Goal: Information Seeking & Learning: Learn about a topic

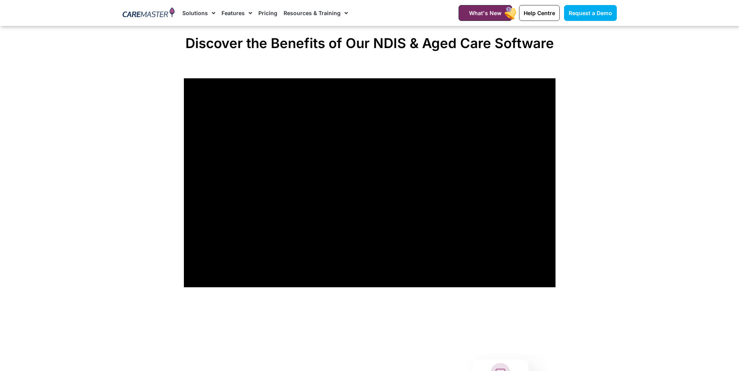
scroll to position [699, 0]
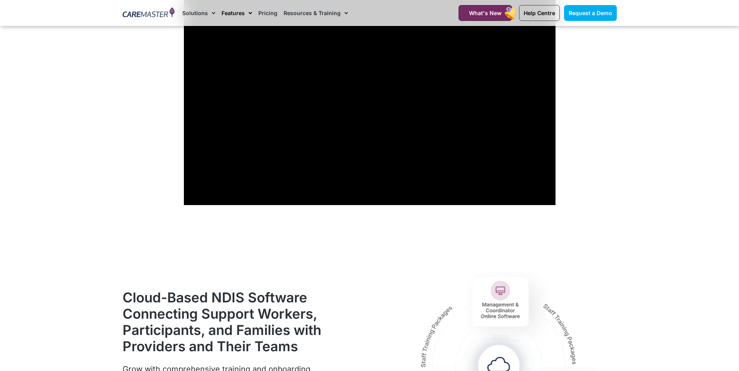
click at [236, 10] on link "Features" at bounding box center [237, 13] width 31 height 26
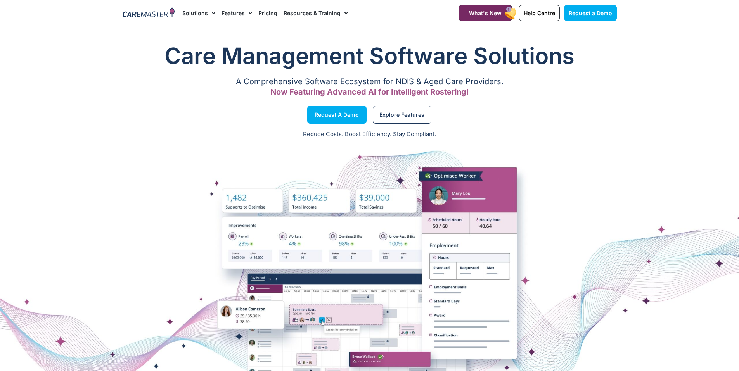
click at [239, 11] on link "Features" at bounding box center [237, 13] width 31 height 26
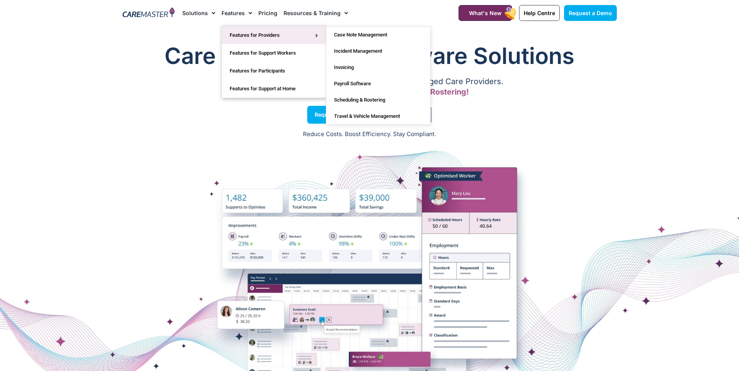
click at [263, 33] on link "Features for Providers" at bounding box center [274, 35] width 104 height 18
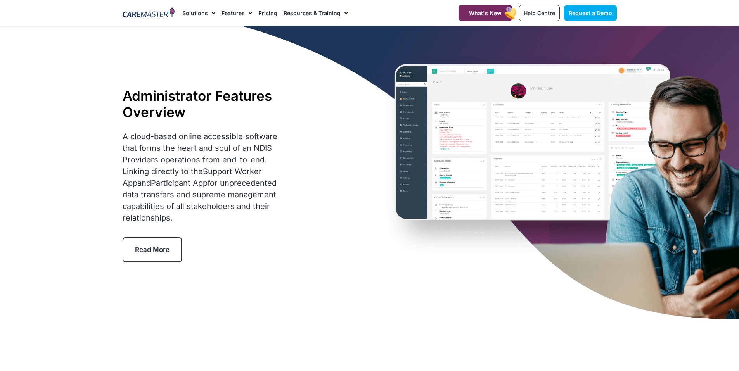
click at [156, 242] on link "Read More" at bounding box center [152, 250] width 59 height 25
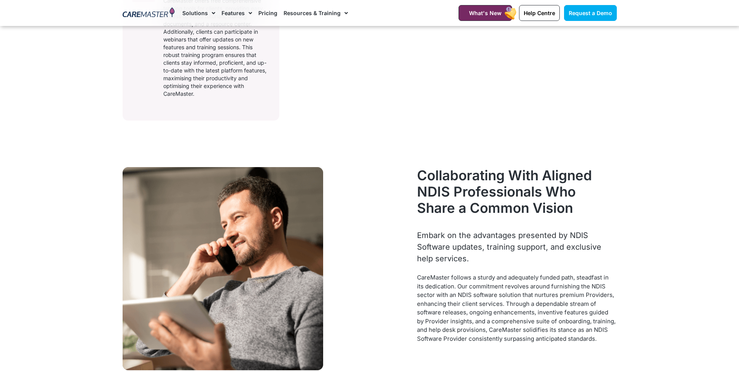
scroll to position [673, 0]
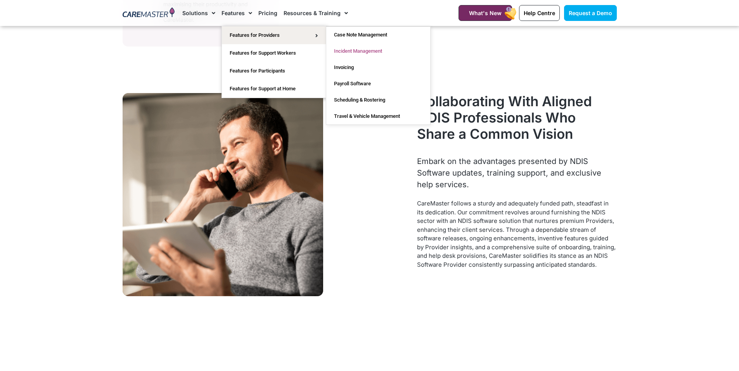
drag, startPoint x: 363, startPoint y: 48, endPoint x: 361, endPoint y: 59, distance: 11.1
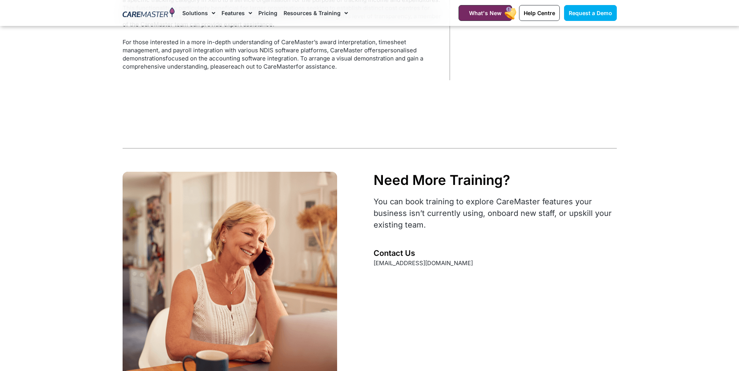
scroll to position [1320, 0]
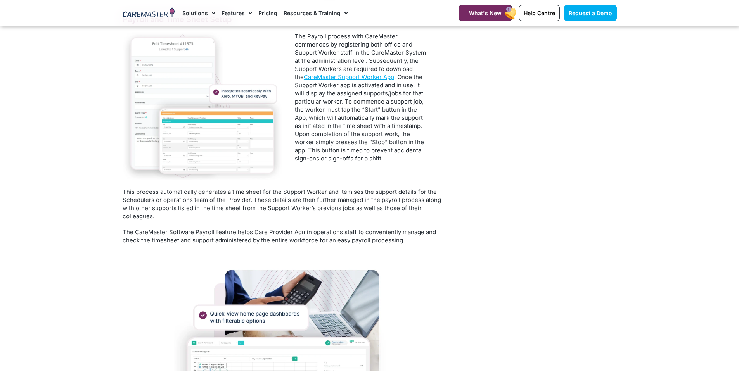
scroll to position [427, 0]
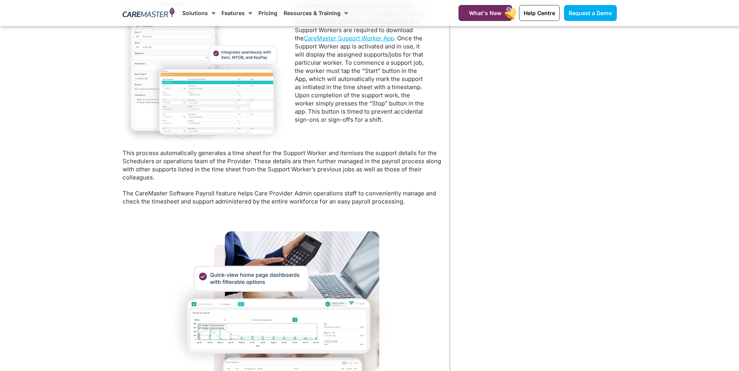
click at [196, 97] on img at bounding box center [203, 67] width 160 height 148
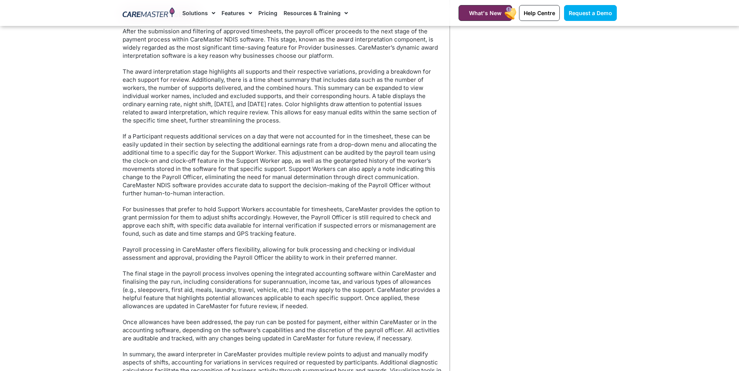
scroll to position [1902, 0]
